Goal: Check status: Check status

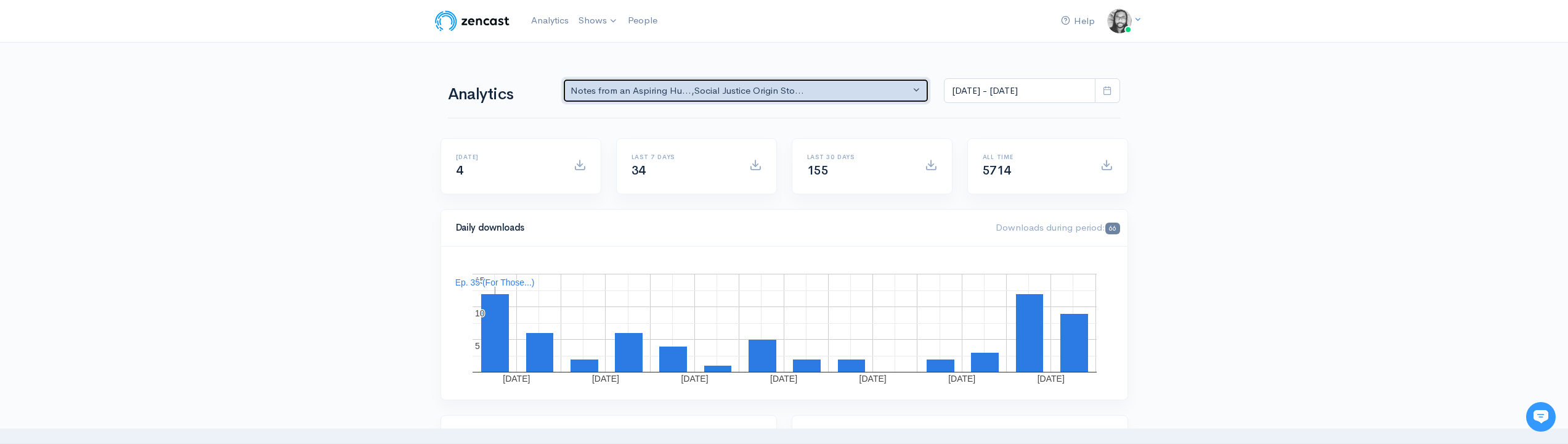
click at [832, 90] on div "Notes from an Aspiring Hu... , Social Justice Origin Sto..." at bounding box center [741, 91] width 341 height 14
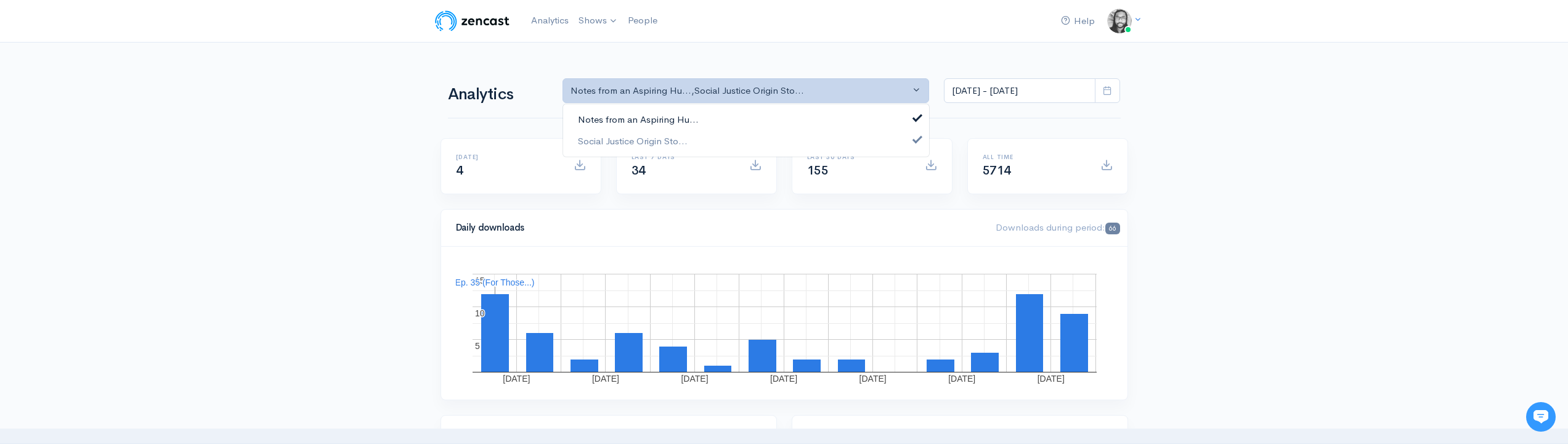
click at [821, 113] on link "Notes from an Aspiring Hu..." at bounding box center [747, 120] width 366 height 22
select select "14701"
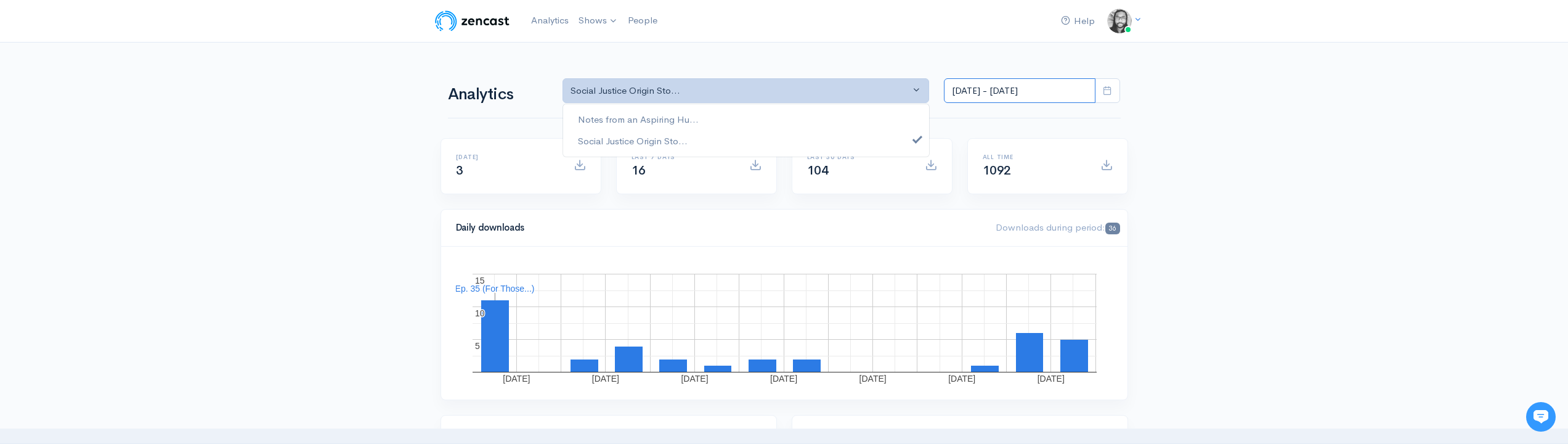
click at [1052, 94] on input "[DATE] - [DATE]" at bounding box center [1020, 91] width 152 height 25
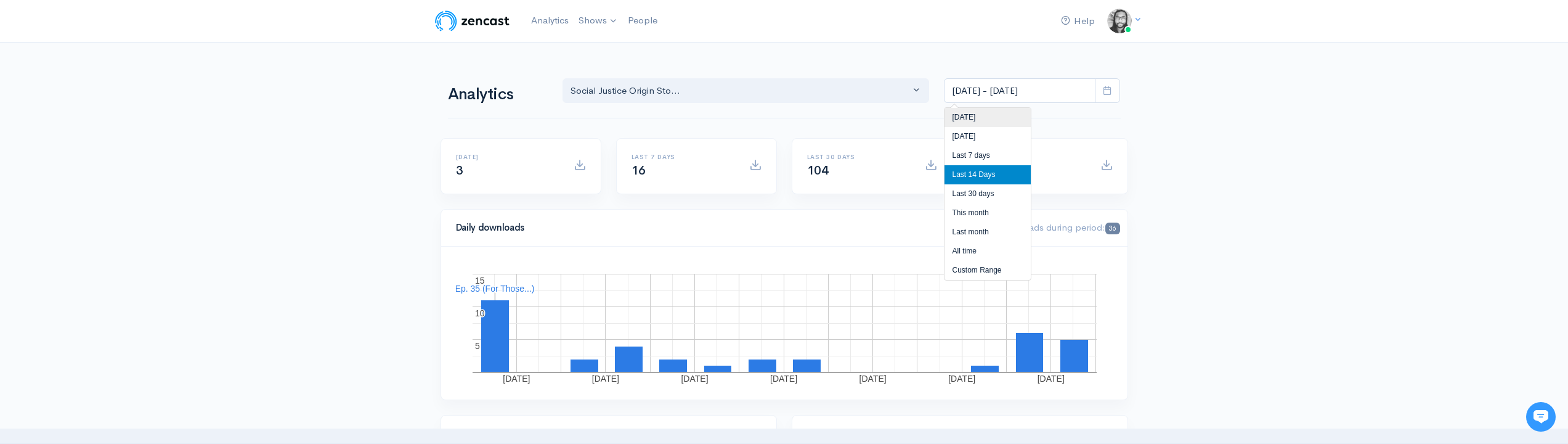
click at [1000, 114] on li "[DATE]" at bounding box center [988, 117] width 86 height 19
type input "[DATE] - [DATE]"
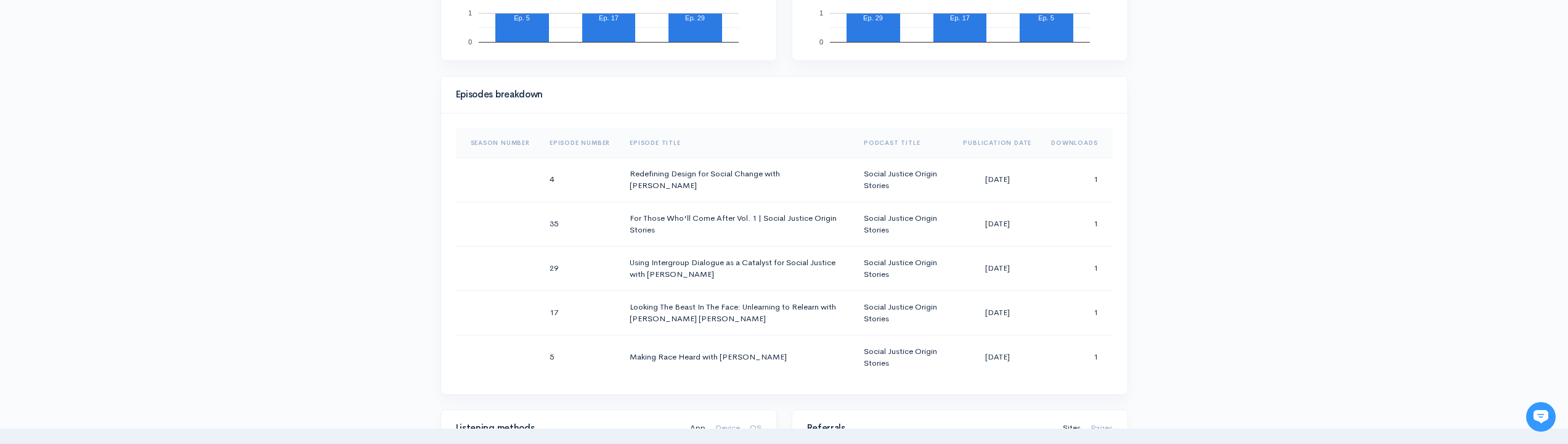
scroll to position [585, 0]
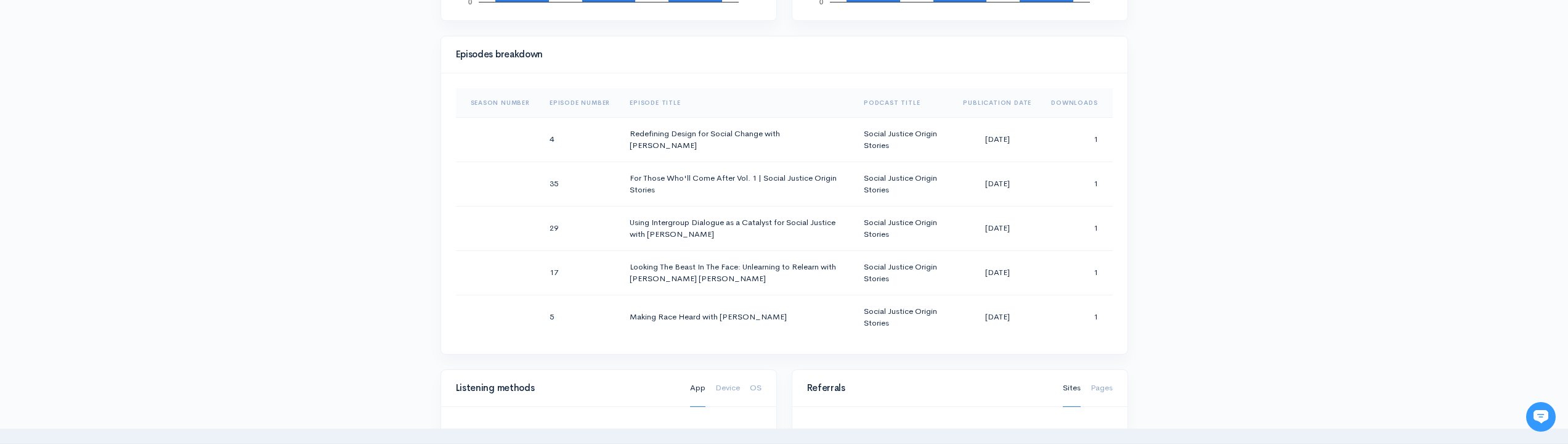
click at [1141, 201] on div "Help Notifications View all Your profile Team settings Default team Current Log…" at bounding box center [784, 260] width 1568 height 1690
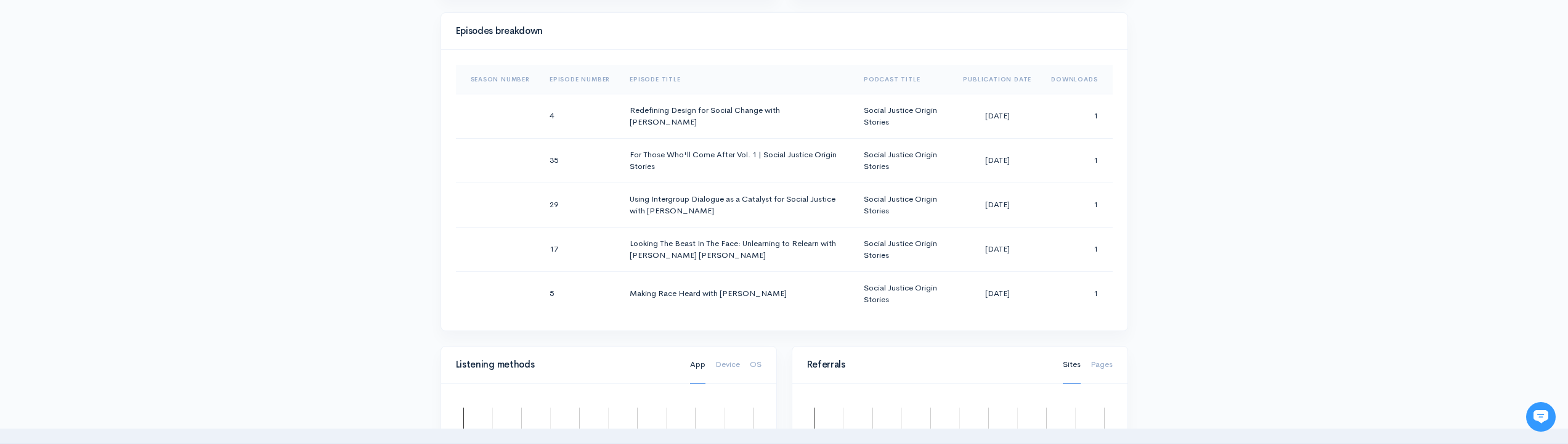
click at [1164, 221] on div "Help Notifications View all Your profile Team settings Default team Current Log…" at bounding box center [784, 236] width 1568 height 1690
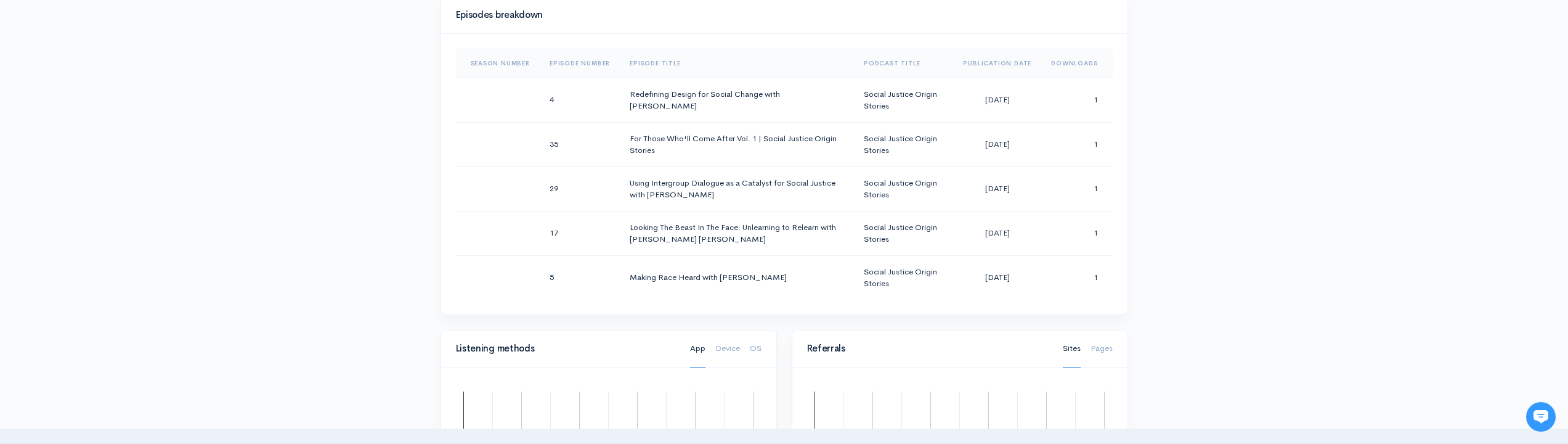
scroll to position [633, 0]
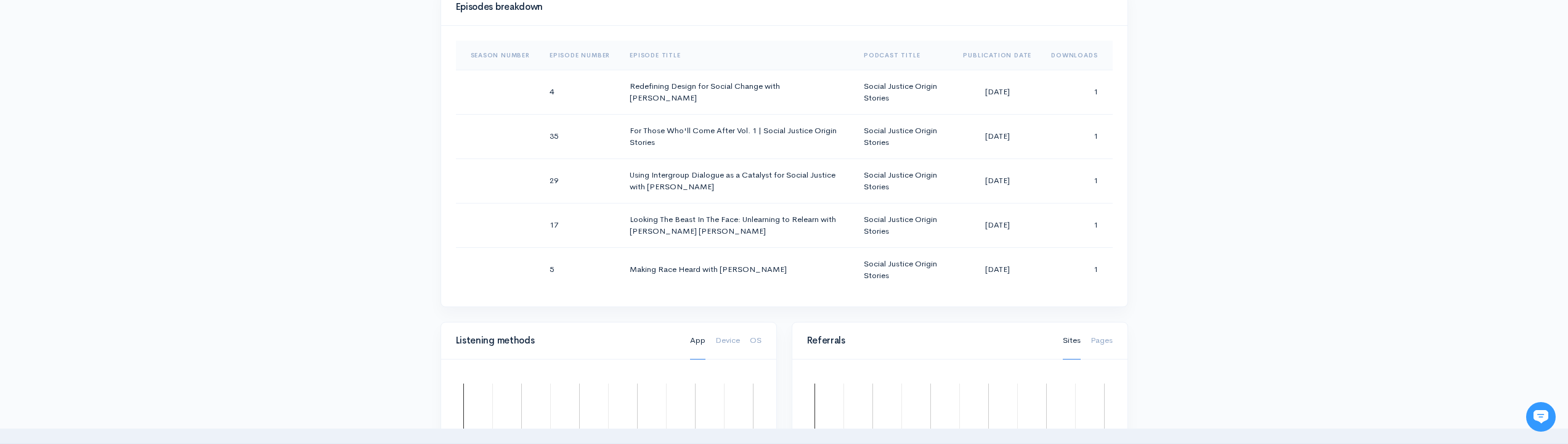
click at [1164, 221] on div "Help Notifications View all Your profile Team settings Default team Current Log…" at bounding box center [784, 212] width 1568 height 1690
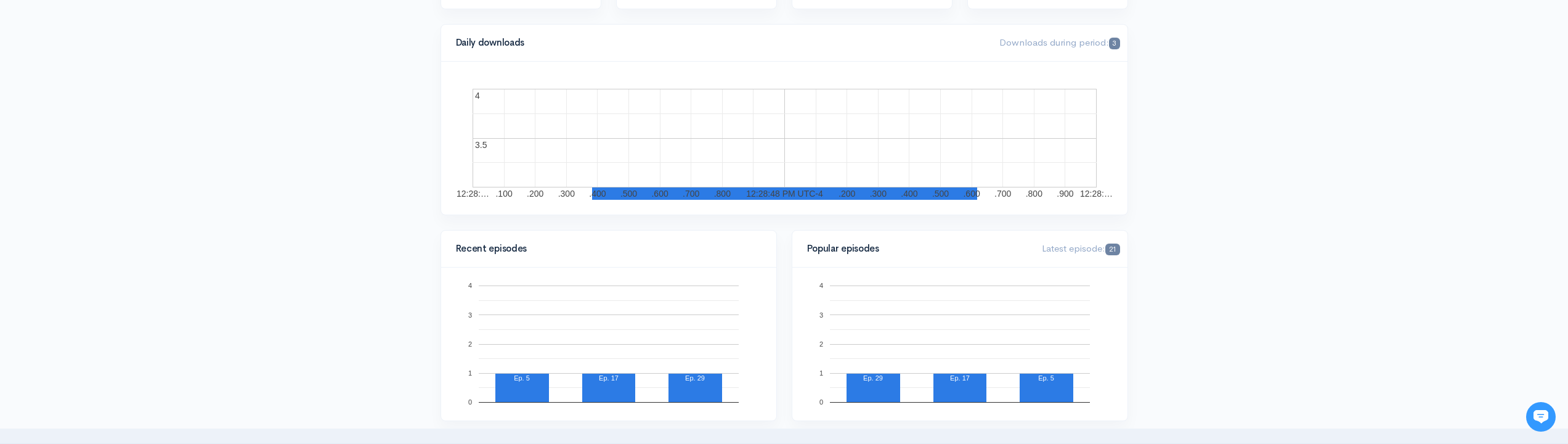
scroll to position [0, 0]
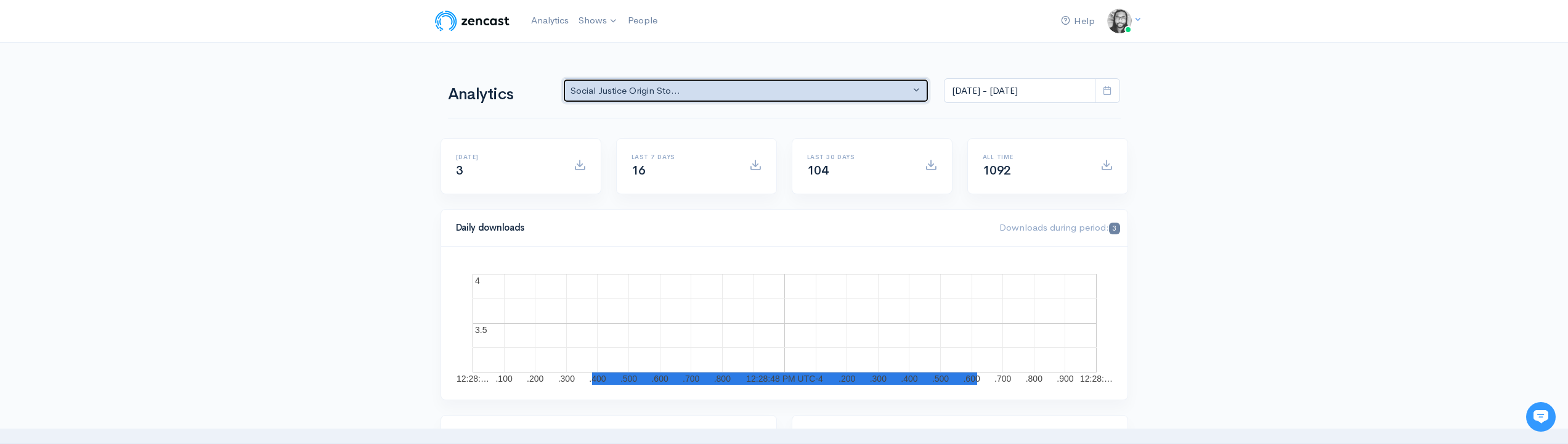
click at [825, 79] on button "Social Justice Origin Sto..." at bounding box center [746, 91] width 367 height 25
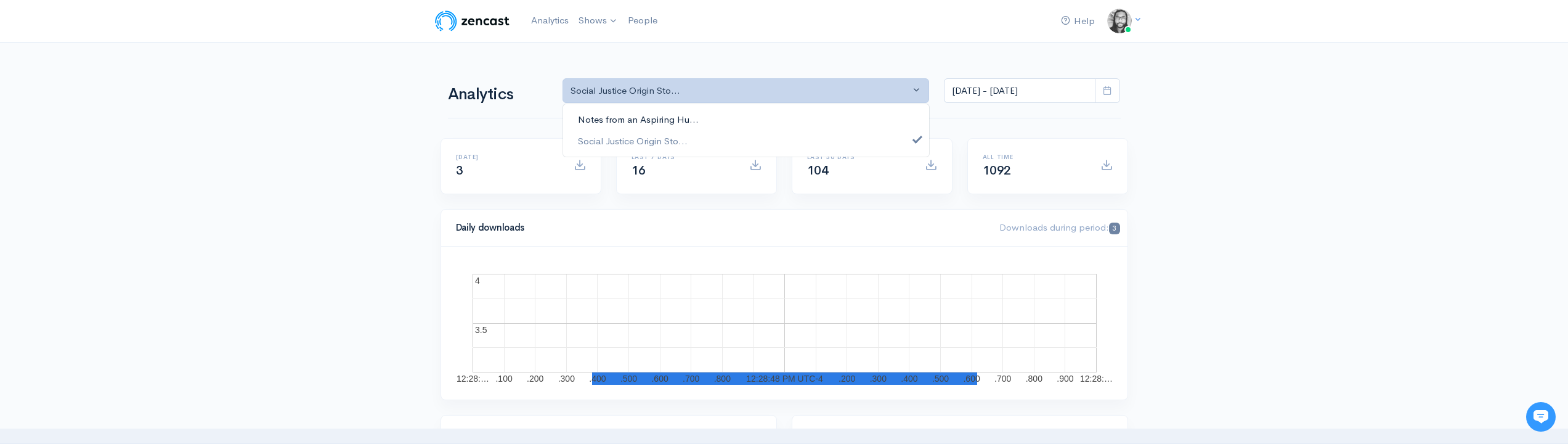
click at [809, 117] on link "Notes from an Aspiring Hu..." at bounding box center [747, 120] width 366 height 22
select select "5809"
click at [810, 134] on link "Social Justice Origin Sto..." at bounding box center [747, 141] width 366 height 22
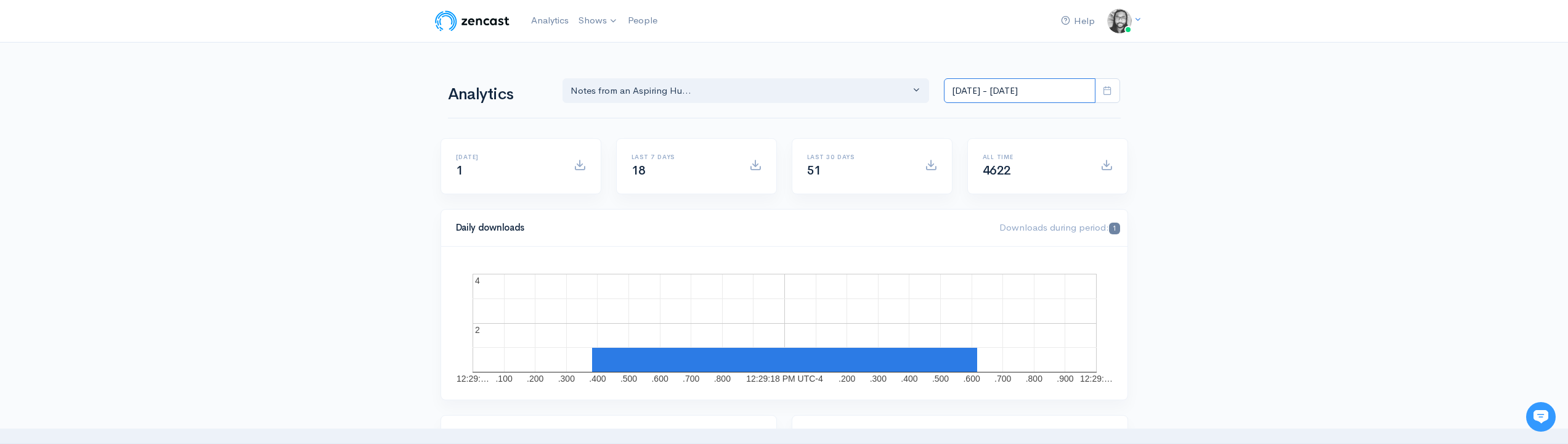
click at [1004, 101] on input "[DATE] - [DATE]" at bounding box center [1020, 91] width 152 height 25
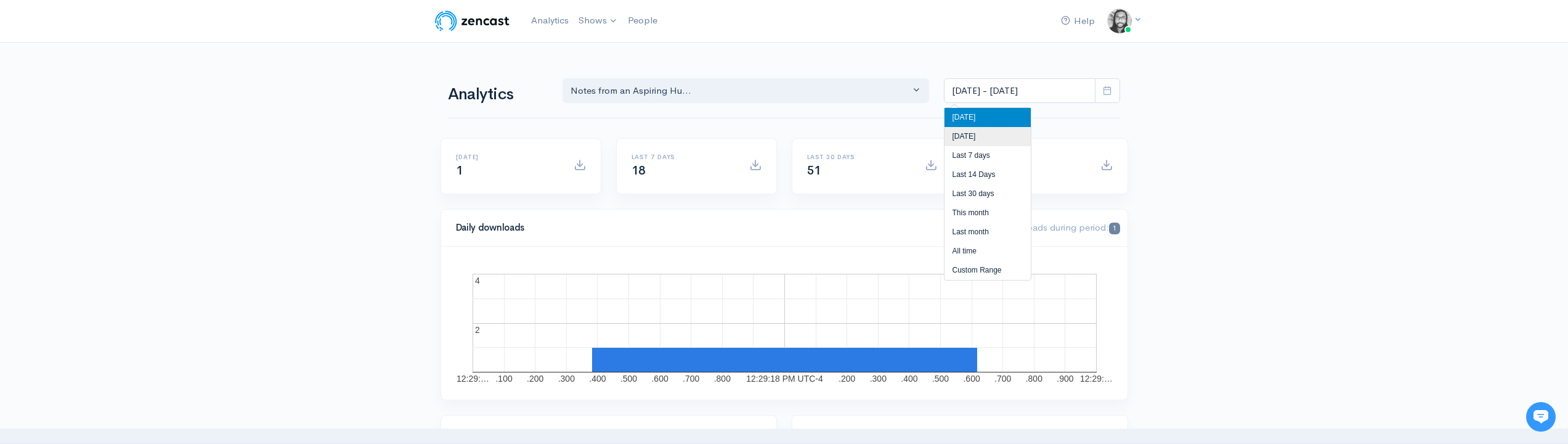
click at [990, 131] on li "[DATE]" at bounding box center [988, 136] width 86 height 19
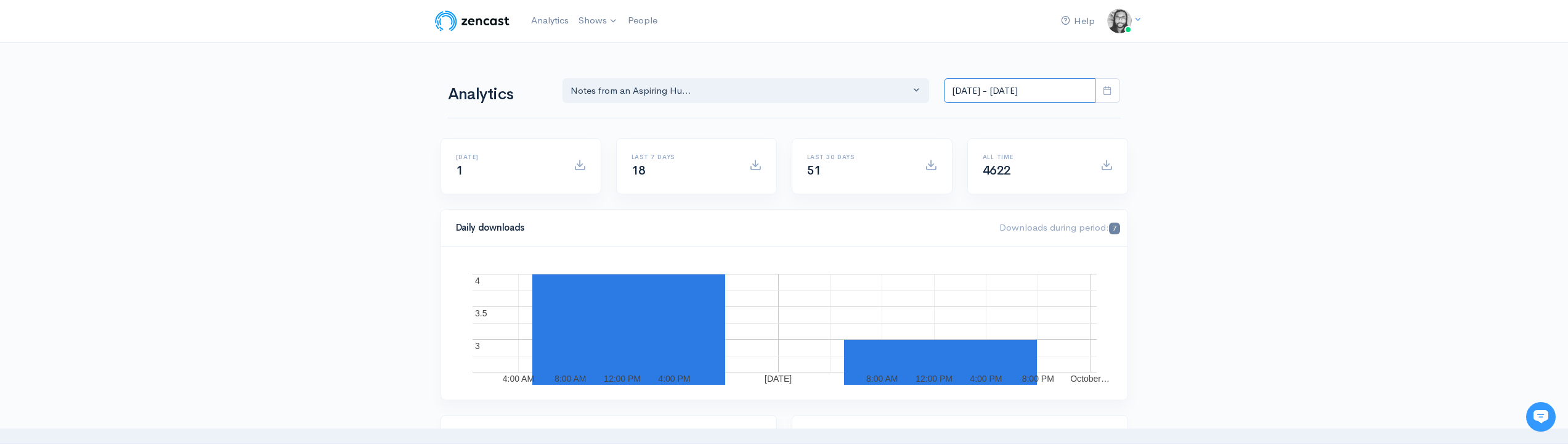
click at [1029, 100] on input "[DATE] - [DATE]" at bounding box center [1020, 91] width 152 height 25
click at [1015, 114] on li "[DATE]" at bounding box center [988, 117] width 86 height 19
type input "[DATE] - [DATE]"
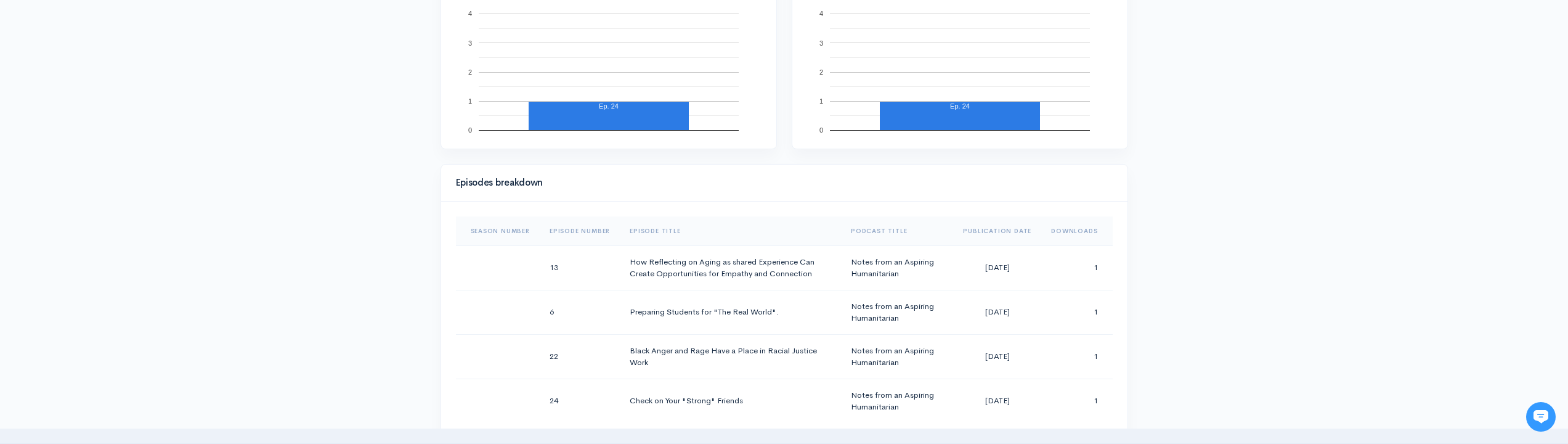
scroll to position [610, 0]
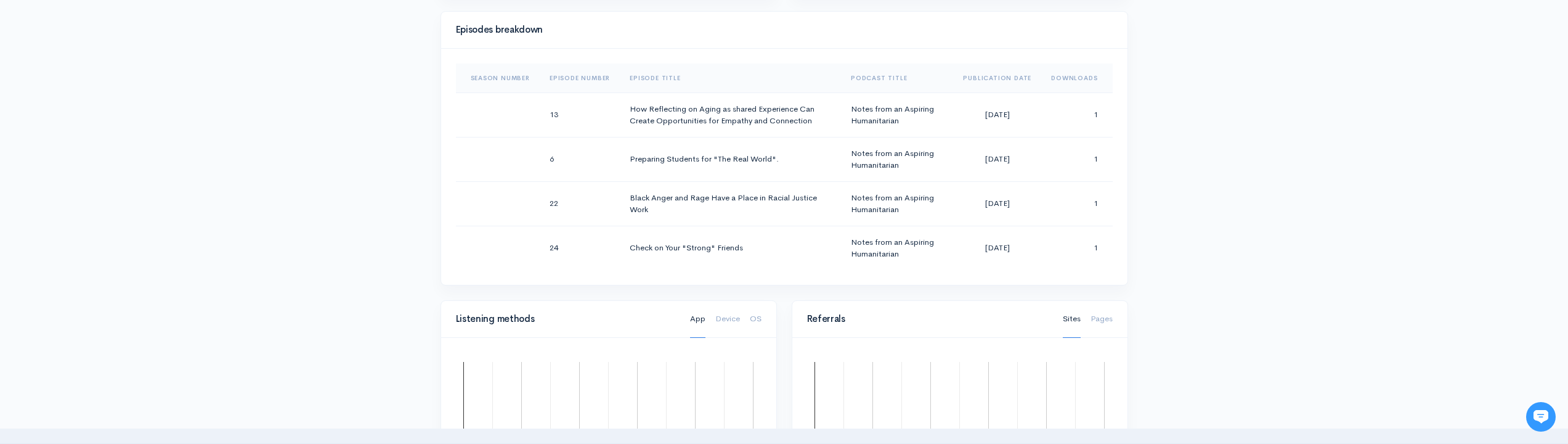
click at [1192, 210] on div "Help Notifications View all Your profile Team settings Default team Current Log…" at bounding box center [784, 212] width 1568 height 1645
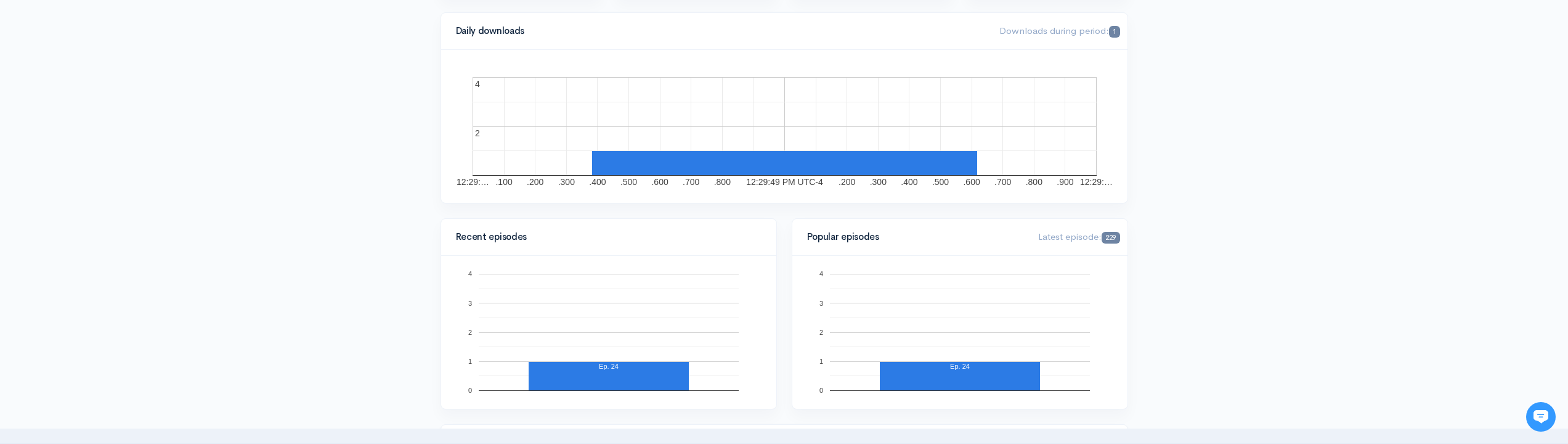
scroll to position [0, 0]
